Goal: Task Accomplishment & Management: Use online tool/utility

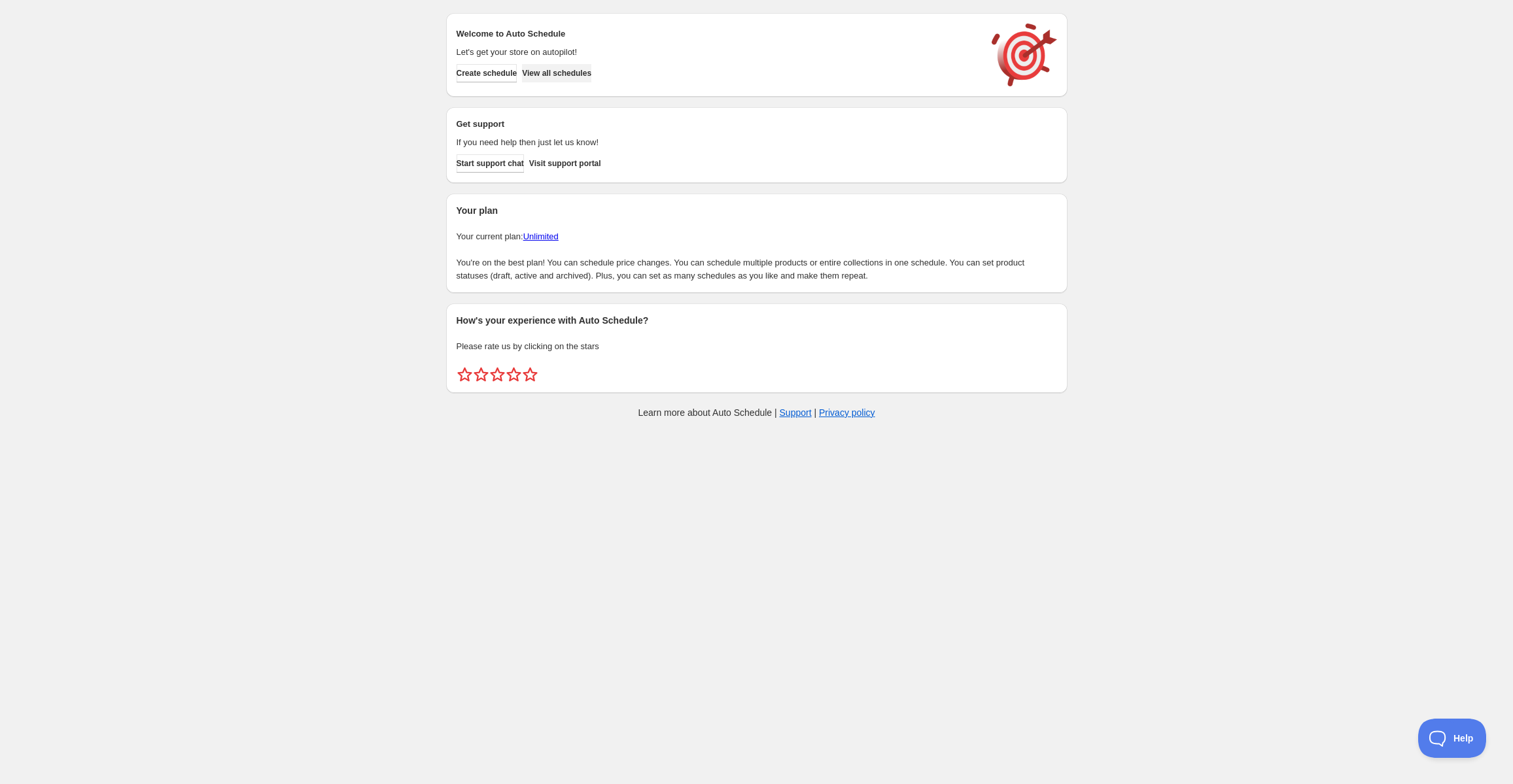
click at [573, 73] on span "View all schedules" at bounding box center [556, 73] width 70 height 10
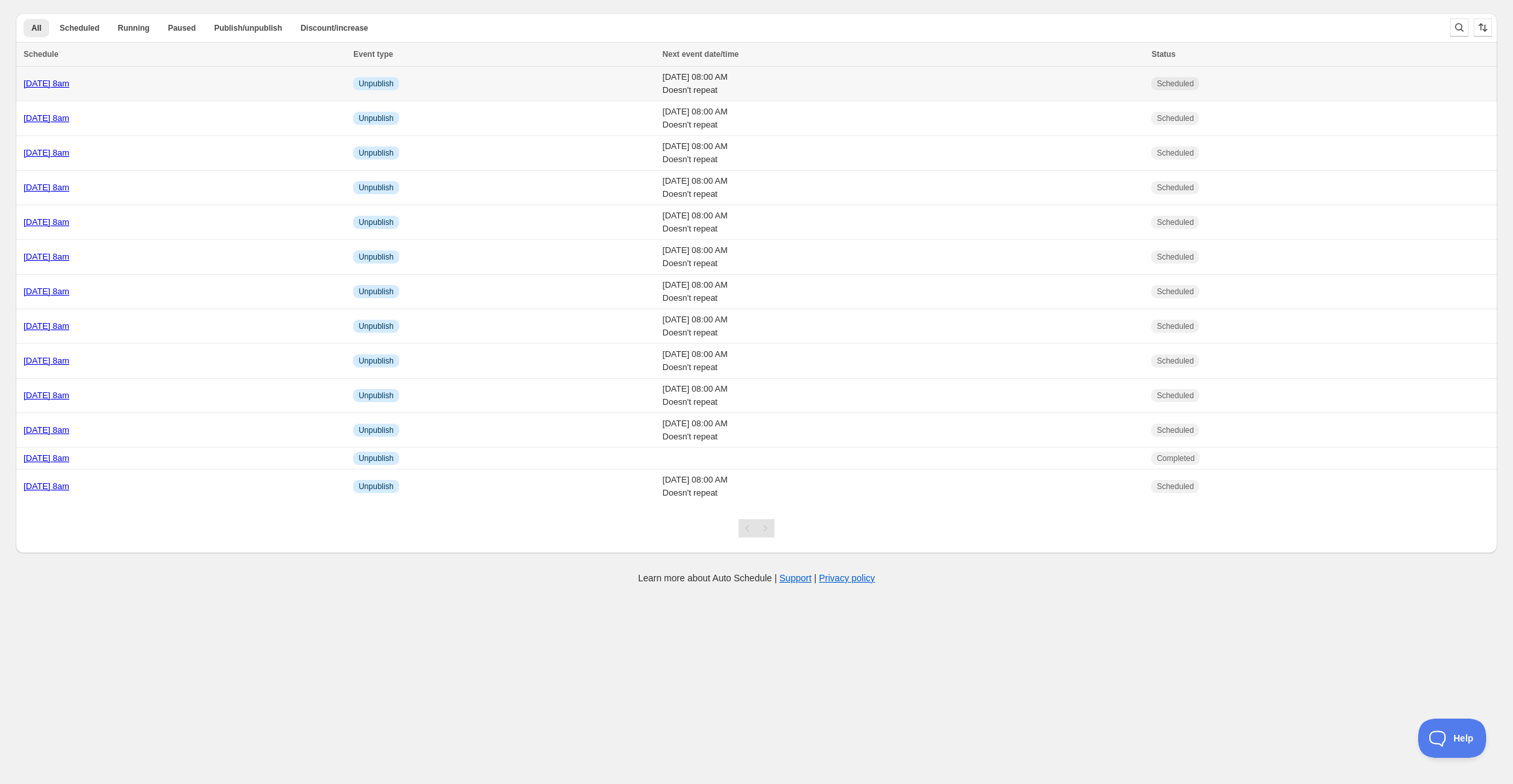
click at [104, 72] on td "[DATE] 8am" at bounding box center [182, 84] width 334 height 34
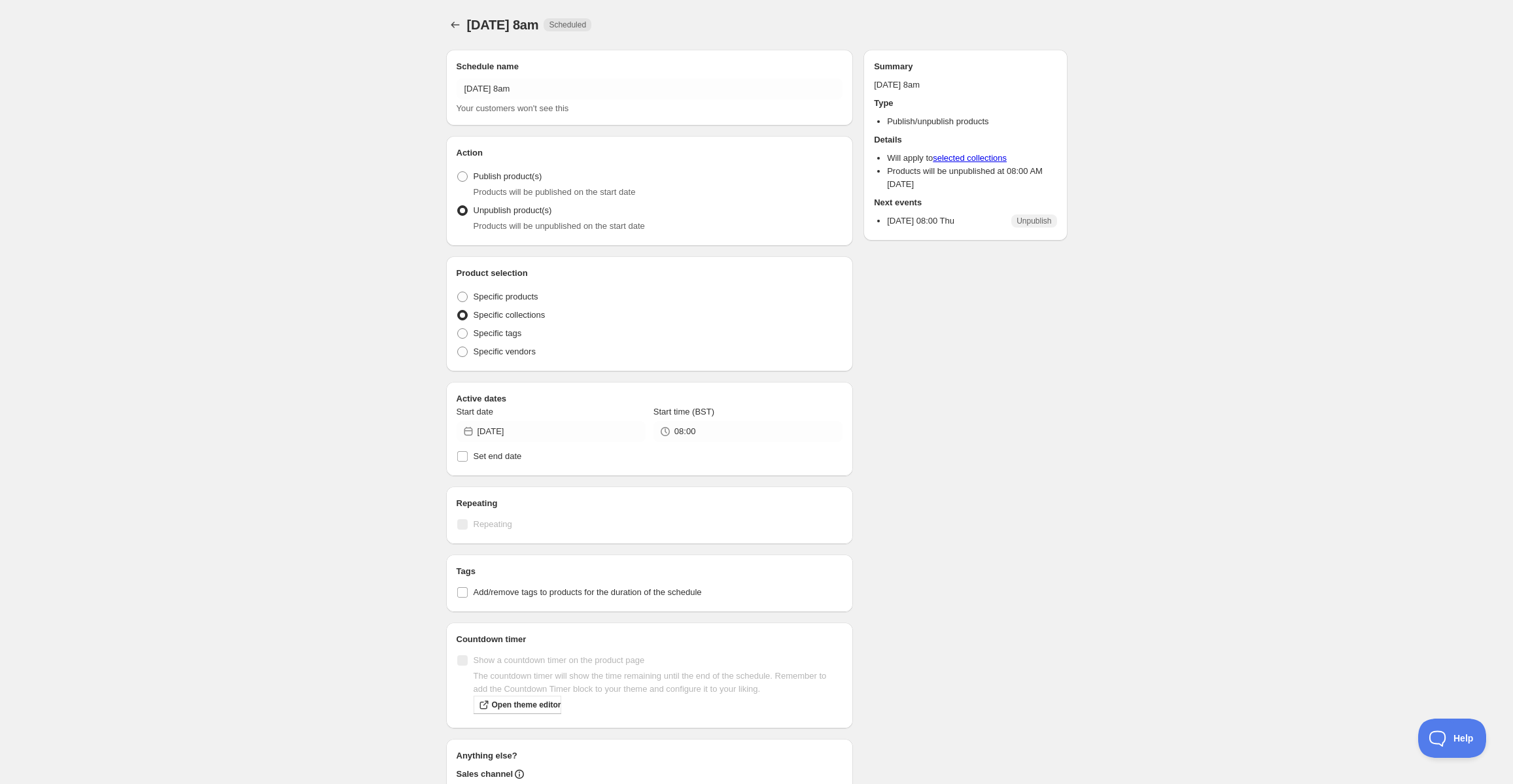
radio input "true"
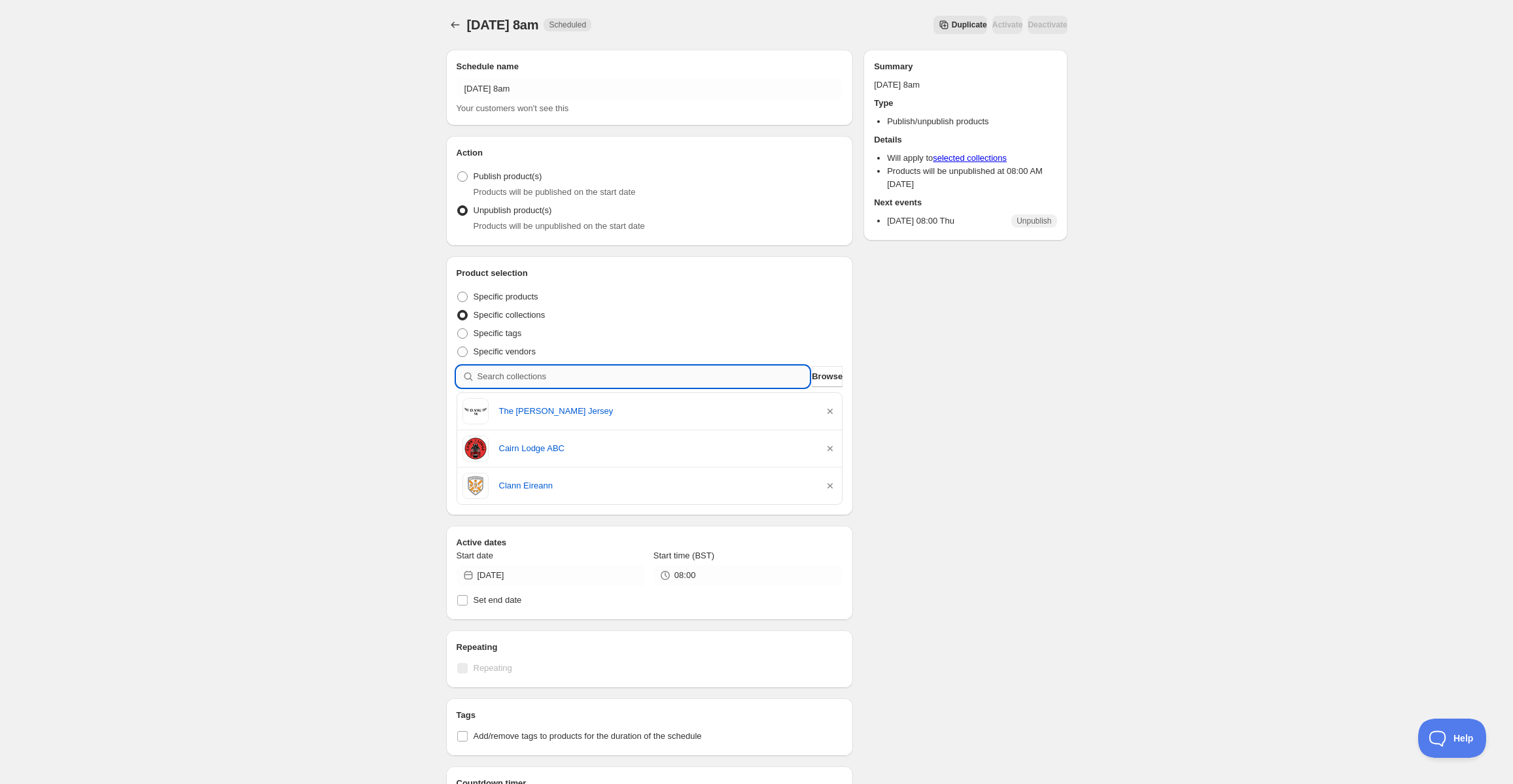
click at [594, 374] on input "search" at bounding box center [643, 377] width 332 height 21
paste input "Cloghertown United FC"
type input "Cloghertown United FC"
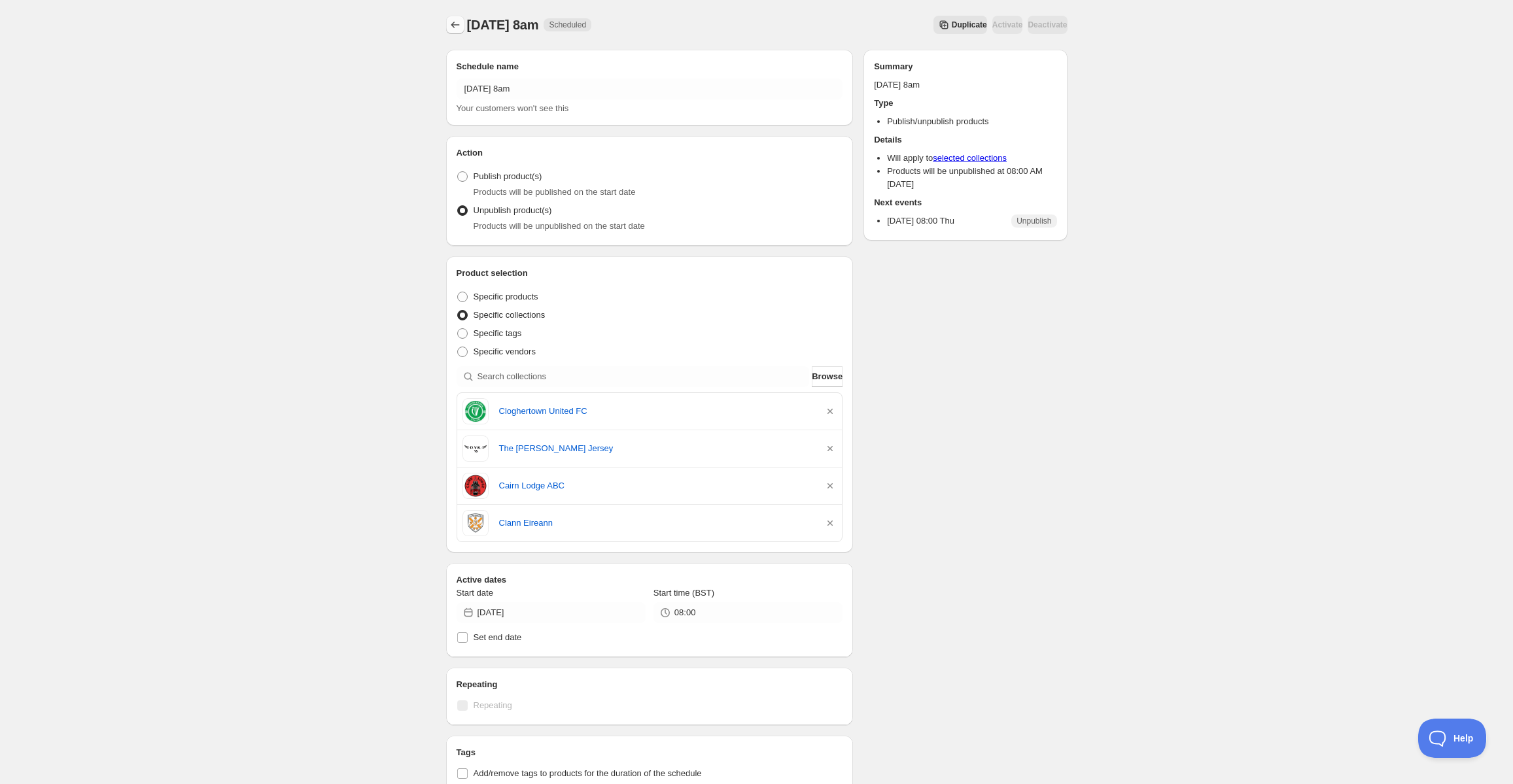
click at [450, 33] on button "Schedules" at bounding box center [455, 24] width 18 height 18
